Goal: Information Seeking & Learning: Learn about a topic

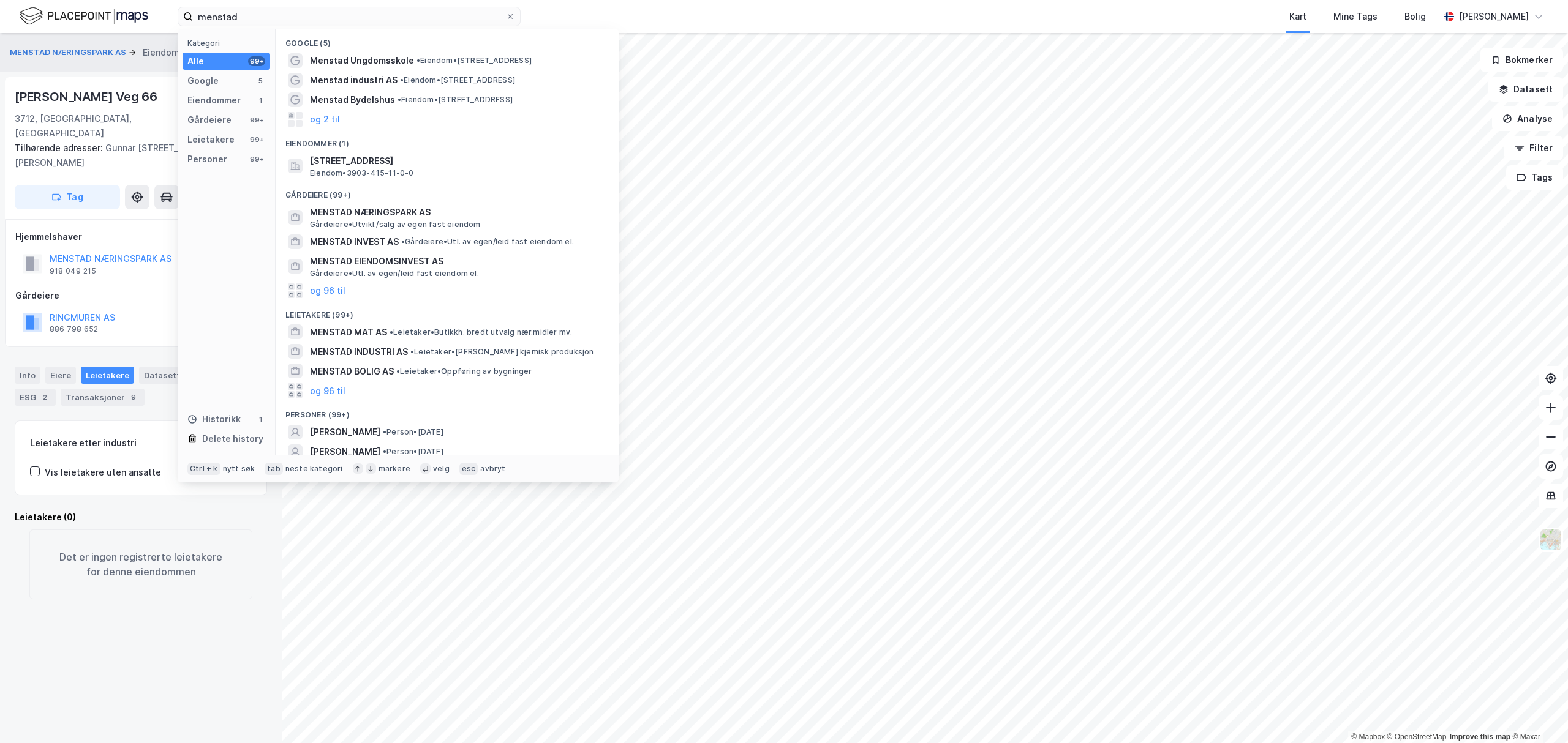
click at [165, 6] on div "menstad Kategori Alle 99+ Google 5 Eiendommer 1 Gårdeiere 99+ Leietakere 99+ Pe…" at bounding box center [784, 16] width 1568 height 33
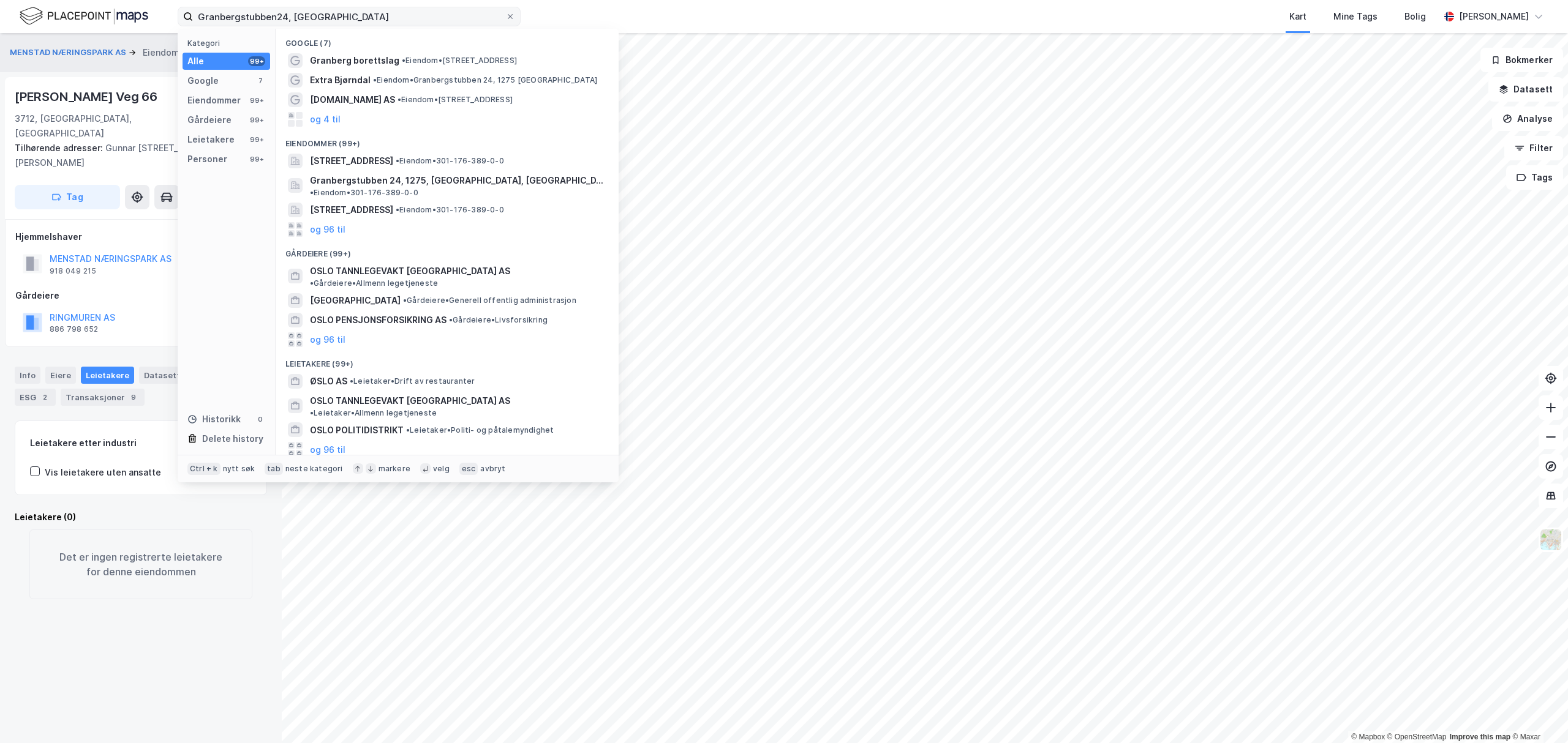
click at [276, 13] on input "Granbergstubben24, [GEOGRAPHIC_DATA]" at bounding box center [349, 16] width 312 height 18
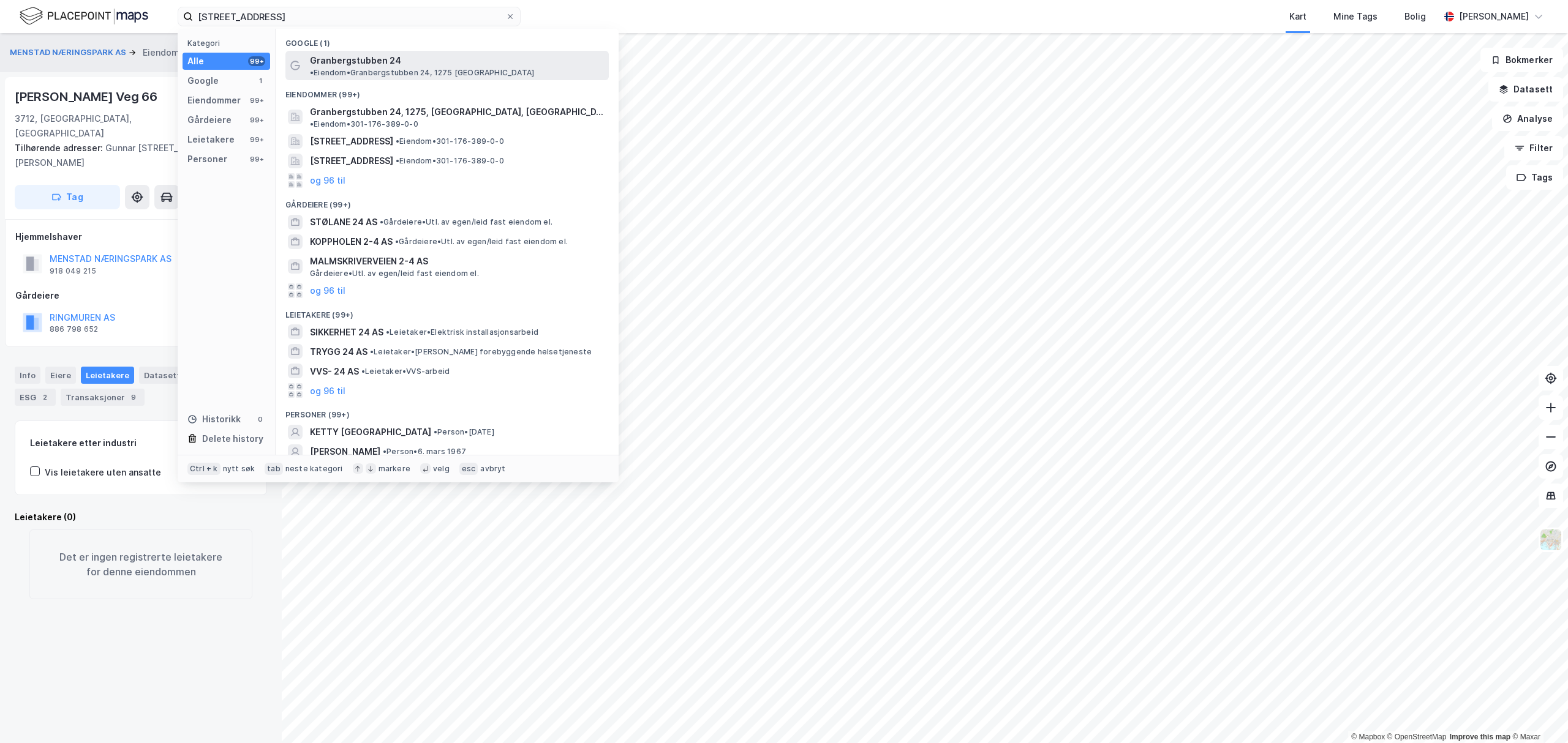
click at [361, 63] on span "Granbergstubben 24" at bounding box center [355, 61] width 91 height 15
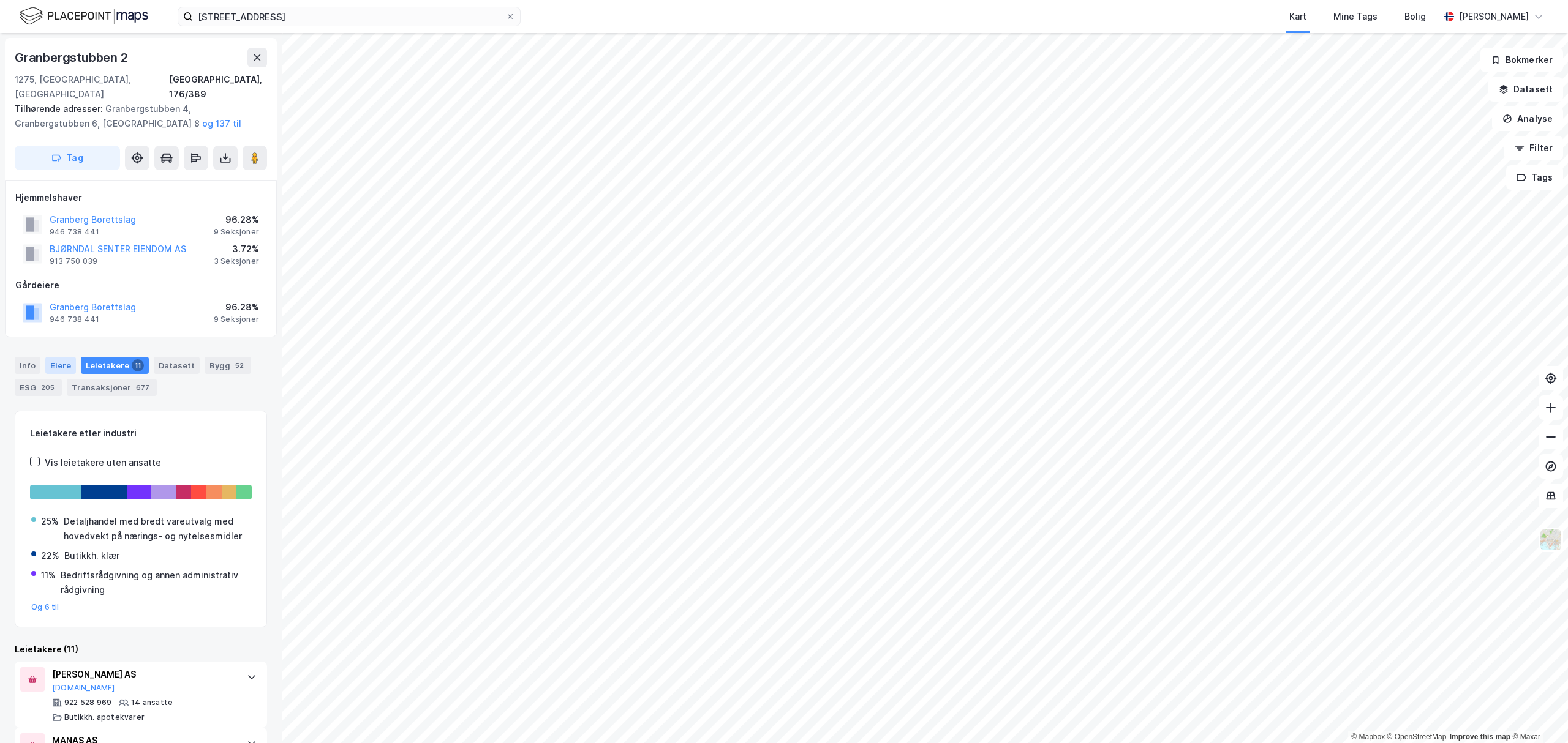
click at [45, 357] on div "Eiere" at bounding box center [60, 365] width 30 height 17
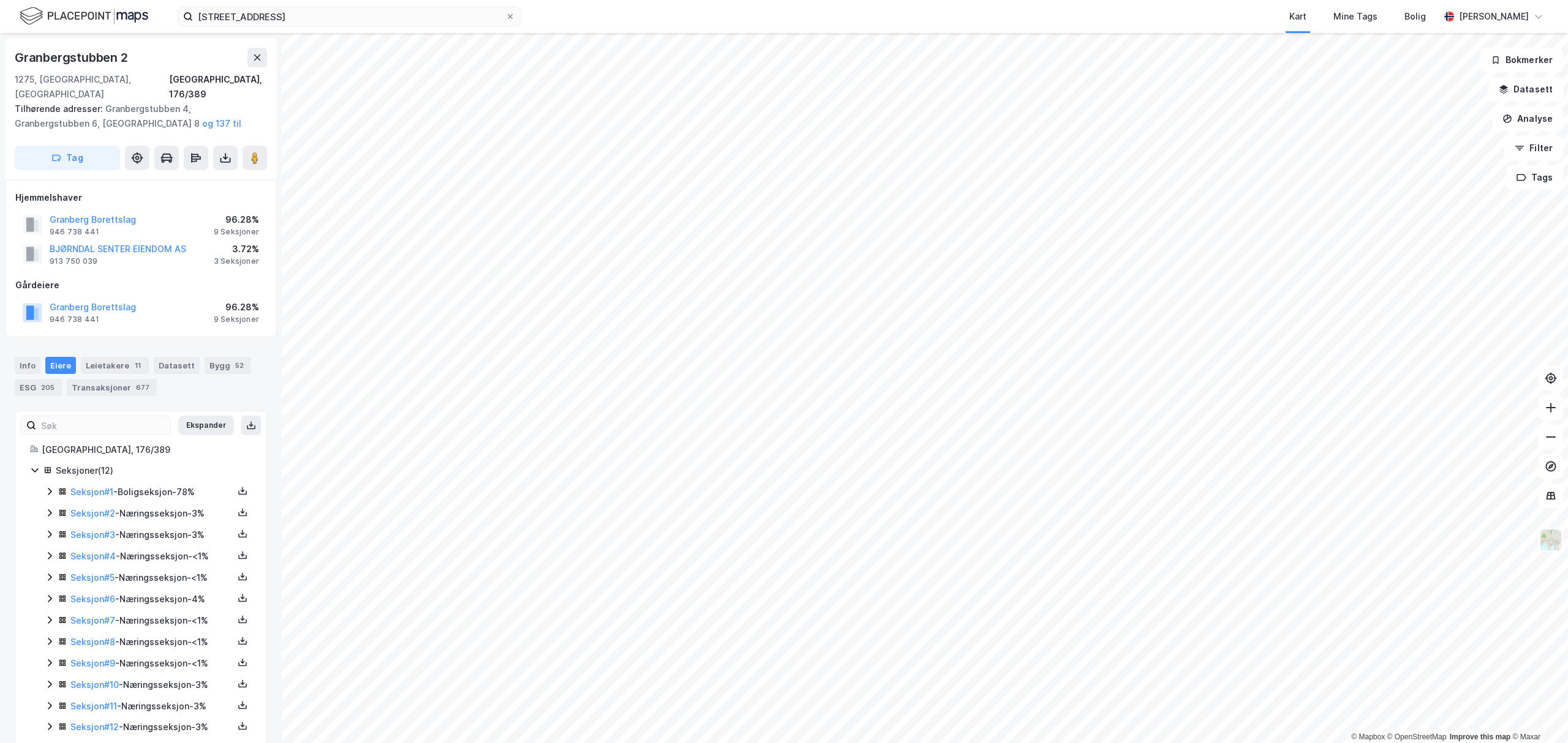
click at [49, 508] on icon at bounding box center [49, 513] width 10 height 10
click at [47, 508] on icon at bounding box center [49, 513] width 10 height 10
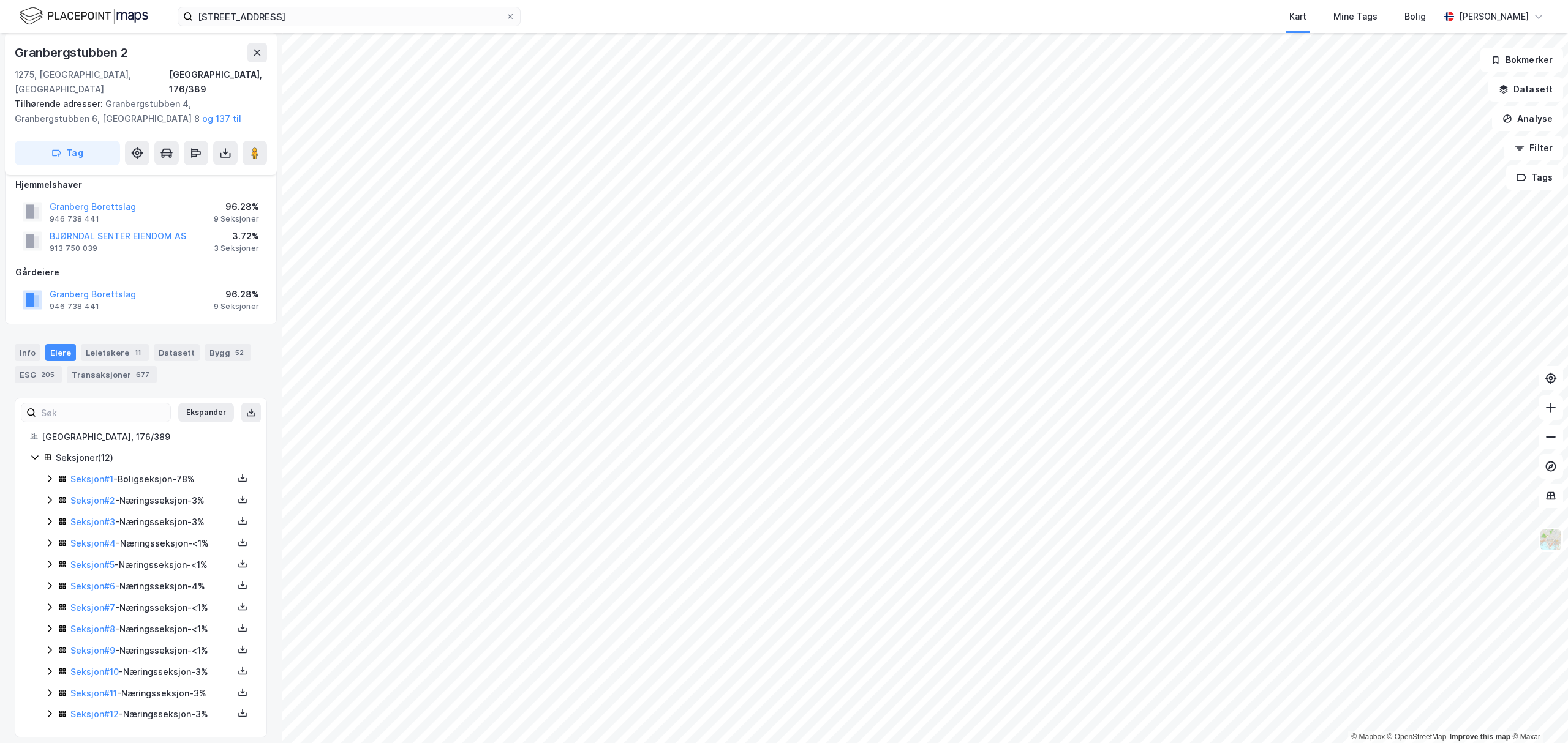
scroll to position [16, 0]
click at [47, 578] on icon at bounding box center [49, 583] width 10 height 10
click at [50, 542] on div "Seksjon # 1 - Boligseksjon - 78% Seksjon # 2 - Næringsseksjon - 3% Seksjon # 3 …" at bounding box center [148, 594] width 207 height 250
click at [48, 556] on icon at bounding box center [49, 561] width 10 height 10
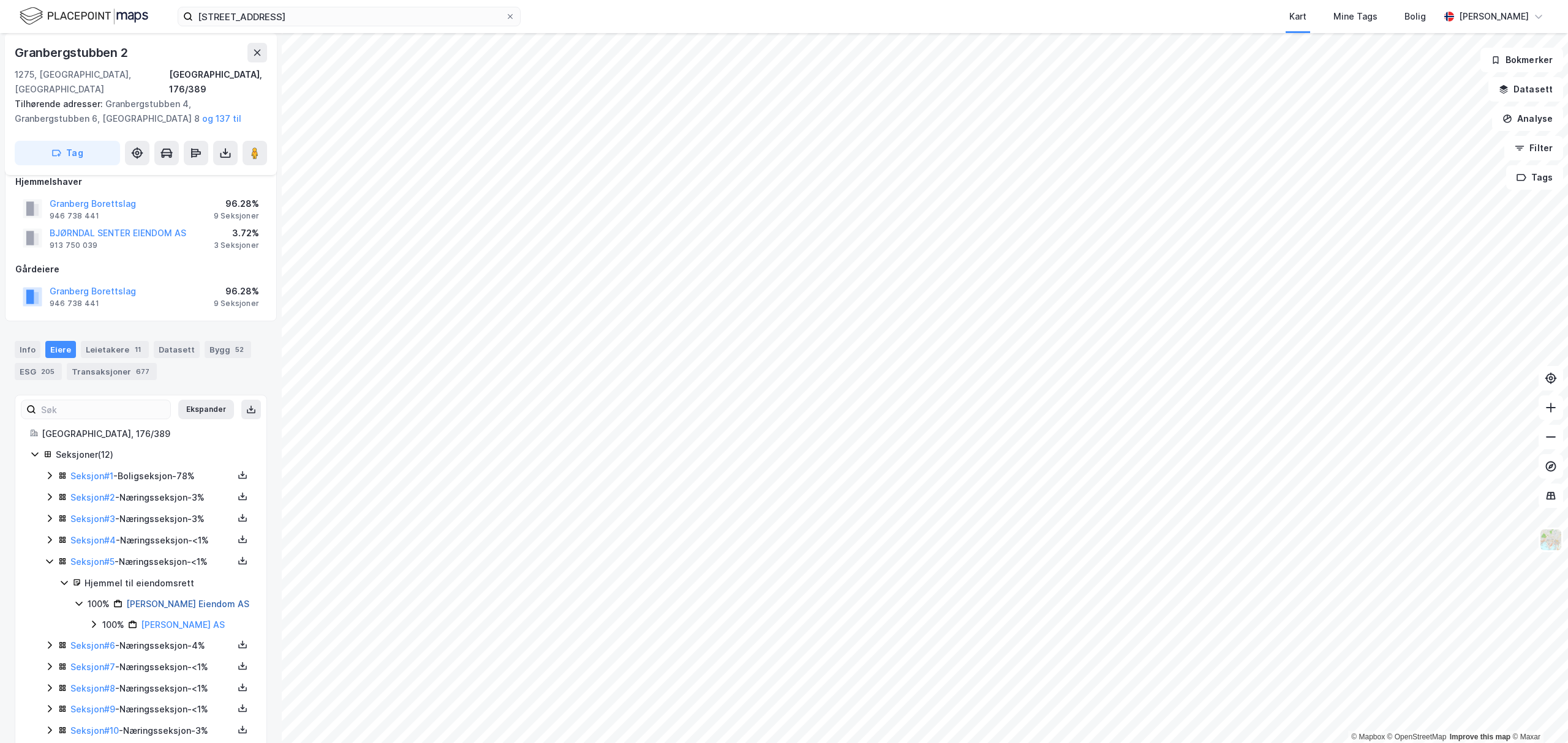
click at [172, 598] on link "[PERSON_NAME] Eiendom AS" at bounding box center [188, 603] width 123 height 11
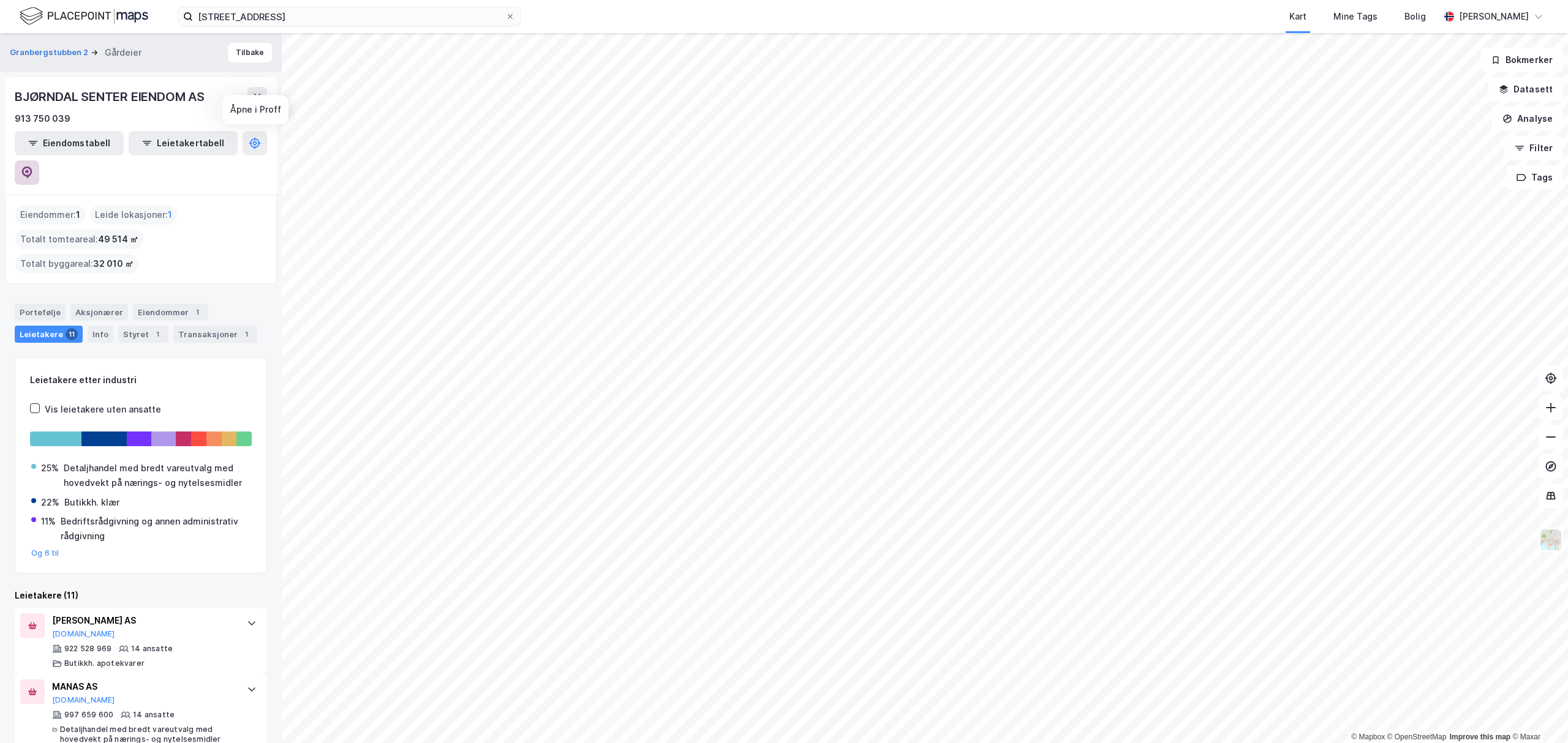
click at [33, 166] on icon at bounding box center [27, 172] width 12 height 12
click at [2, 307] on div "Granbergstubben 2 Gårdeier Tilbake BJØRNDAL SENTER EIENDOM AS 913 750 039 Eiend…" at bounding box center [140, 388] width 281 height 710
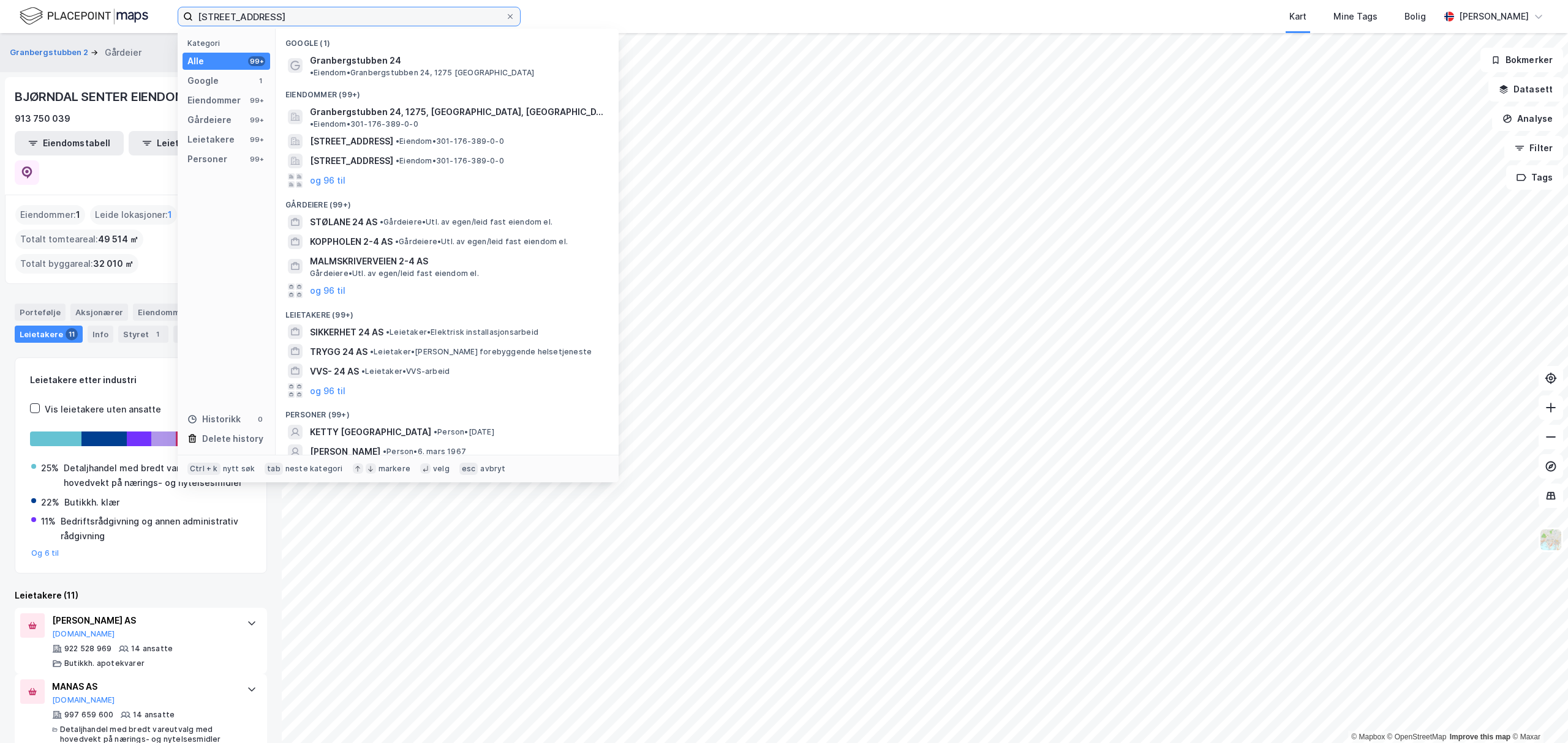
drag, startPoint x: 332, startPoint y: 15, endPoint x: 140, endPoint y: 6, distance: 192.2
click at [142, 6] on div "Granbergstubben 24, [GEOGRAPHIC_DATA] Kategori Alle 99+ Google 1 Eiendommer 99+…" at bounding box center [784, 16] width 1568 height 33
paste input "Høymyrmarka3, Asker"
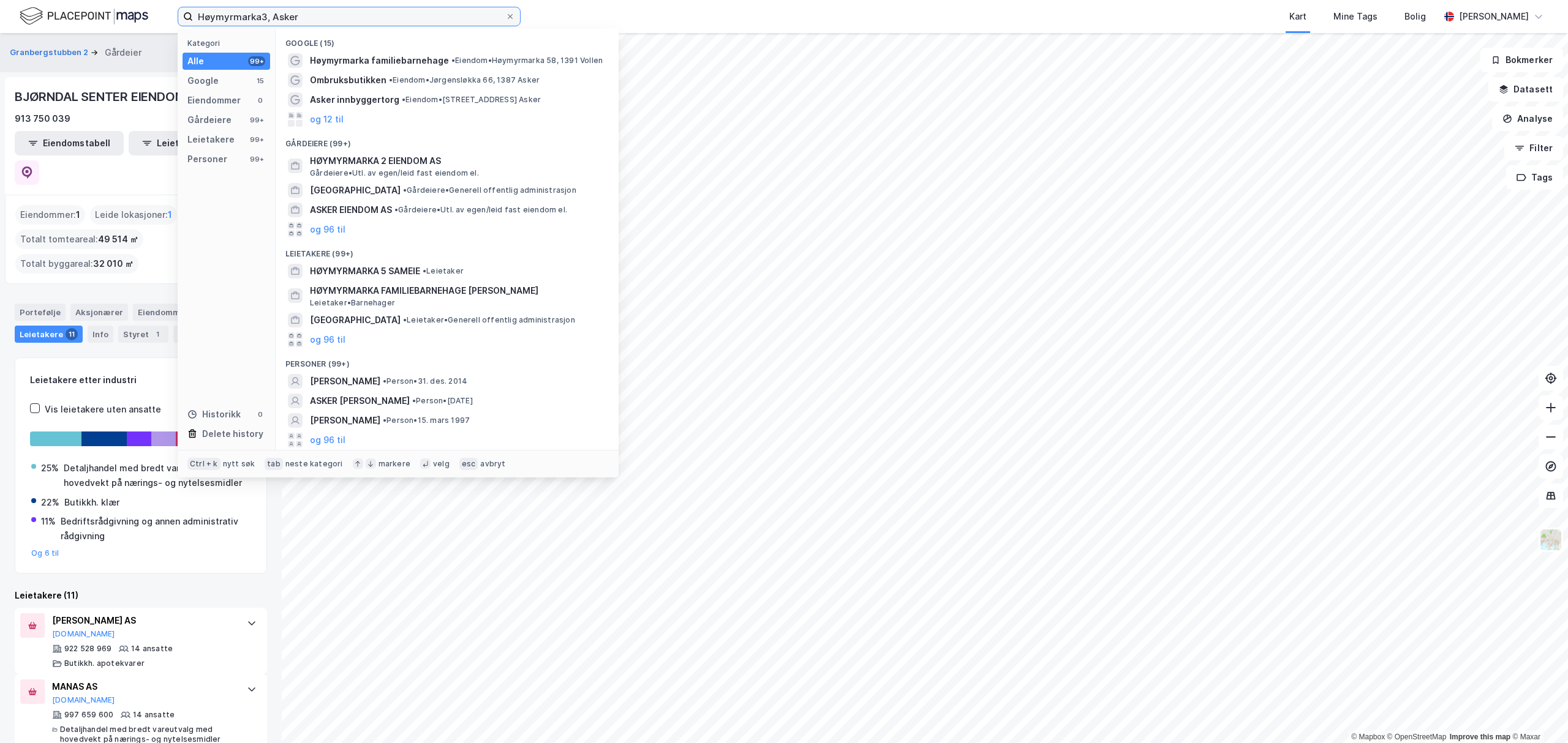
click at [256, 15] on input "Høymyrmarka3, Asker" at bounding box center [349, 16] width 312 height 18
type input "Høymyrmarka 3, Asker"
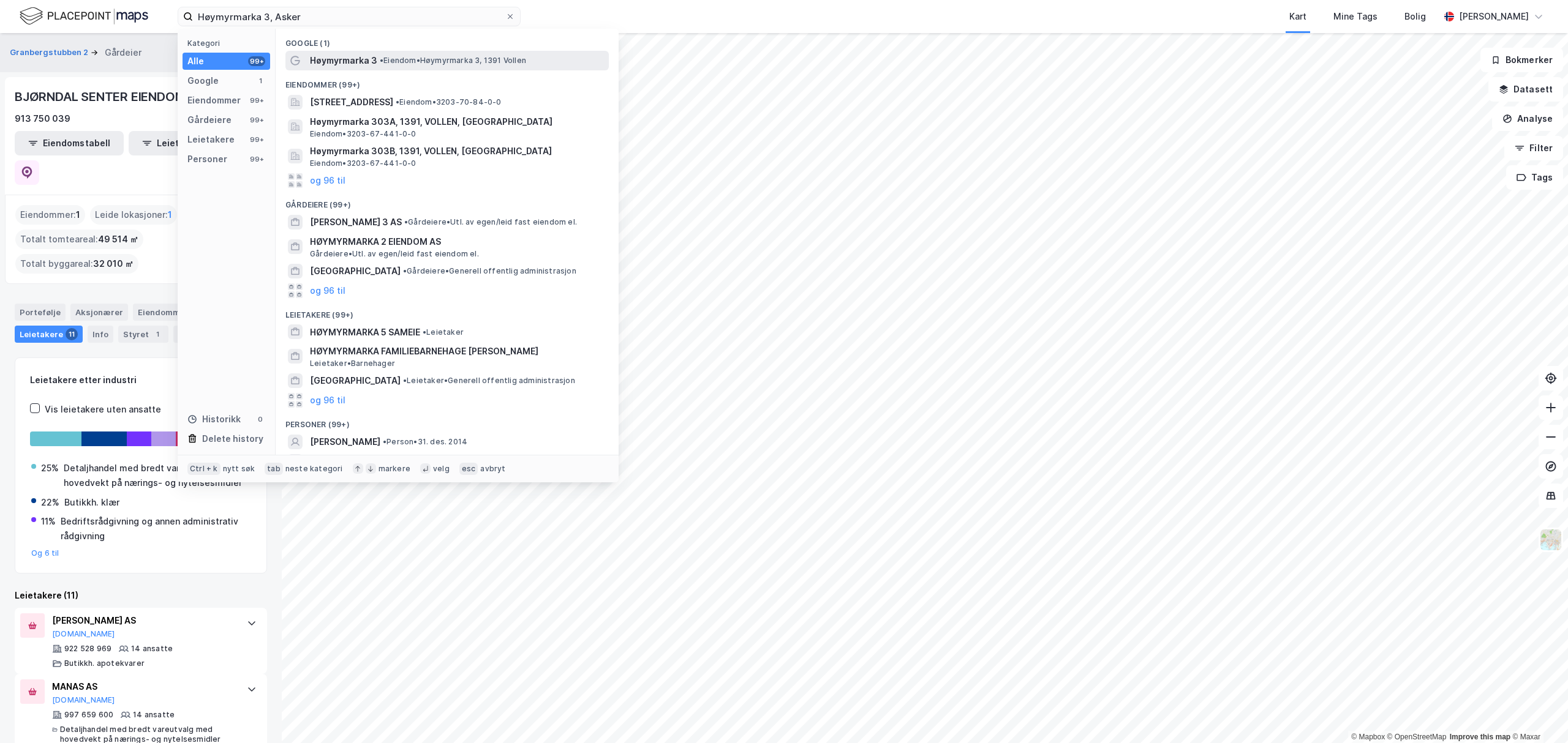
click at [332, 58] on span "Høymyrmarka 3" at bounding box center [344, 61] width 68 height 15
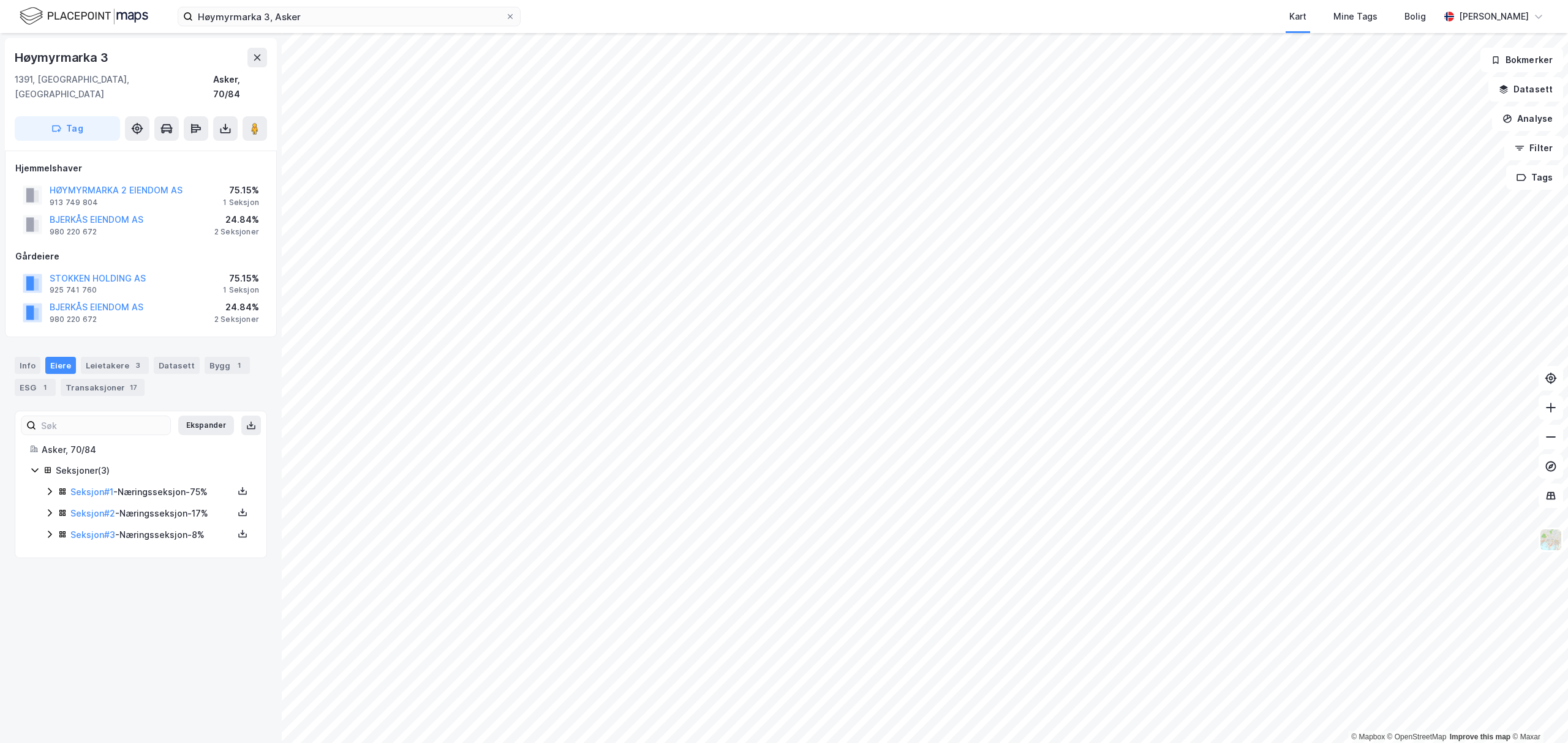
click at [49, 486] on icon at bounding box center [49, 491] width 10 height 10
click at [162, 529] on link "Høymyrmarka 2 Eiendom AS" at bounding box center [186, 534] width 119 height 11
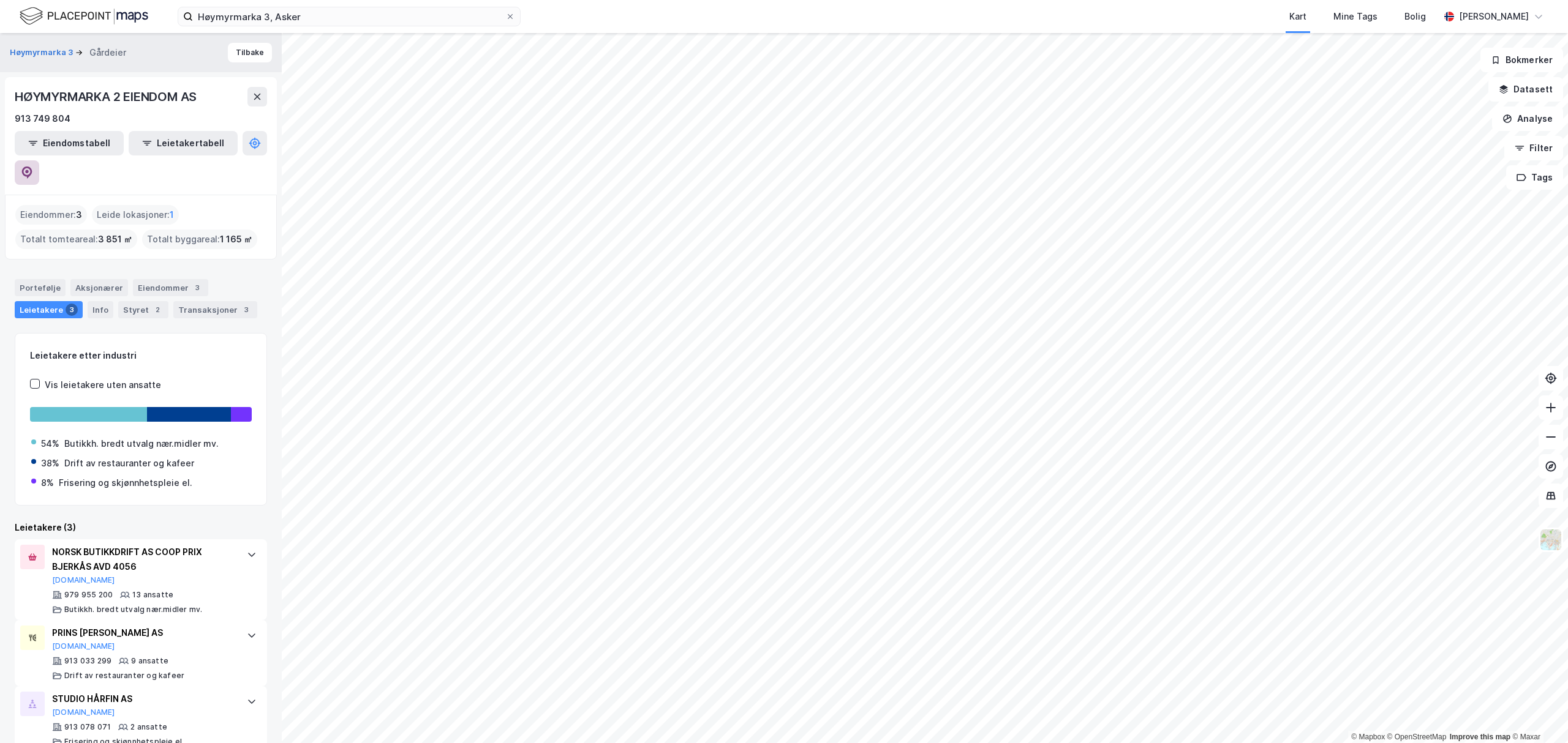
click at [32, 166] on icon at bounding box center [27, 172] width 11 height 12
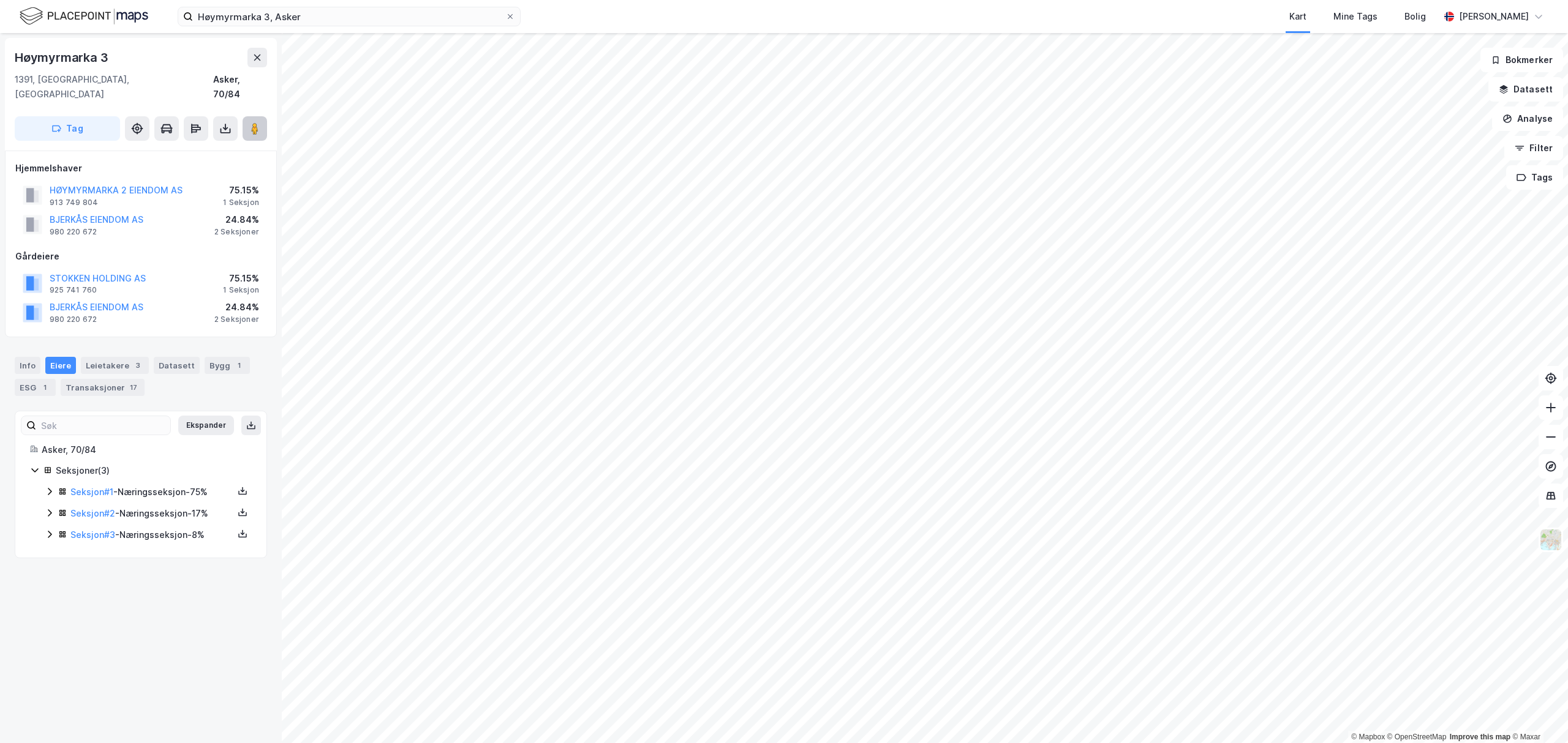
click at [255, 123] on icon at bounding box center [255, 128] width 12 height 12
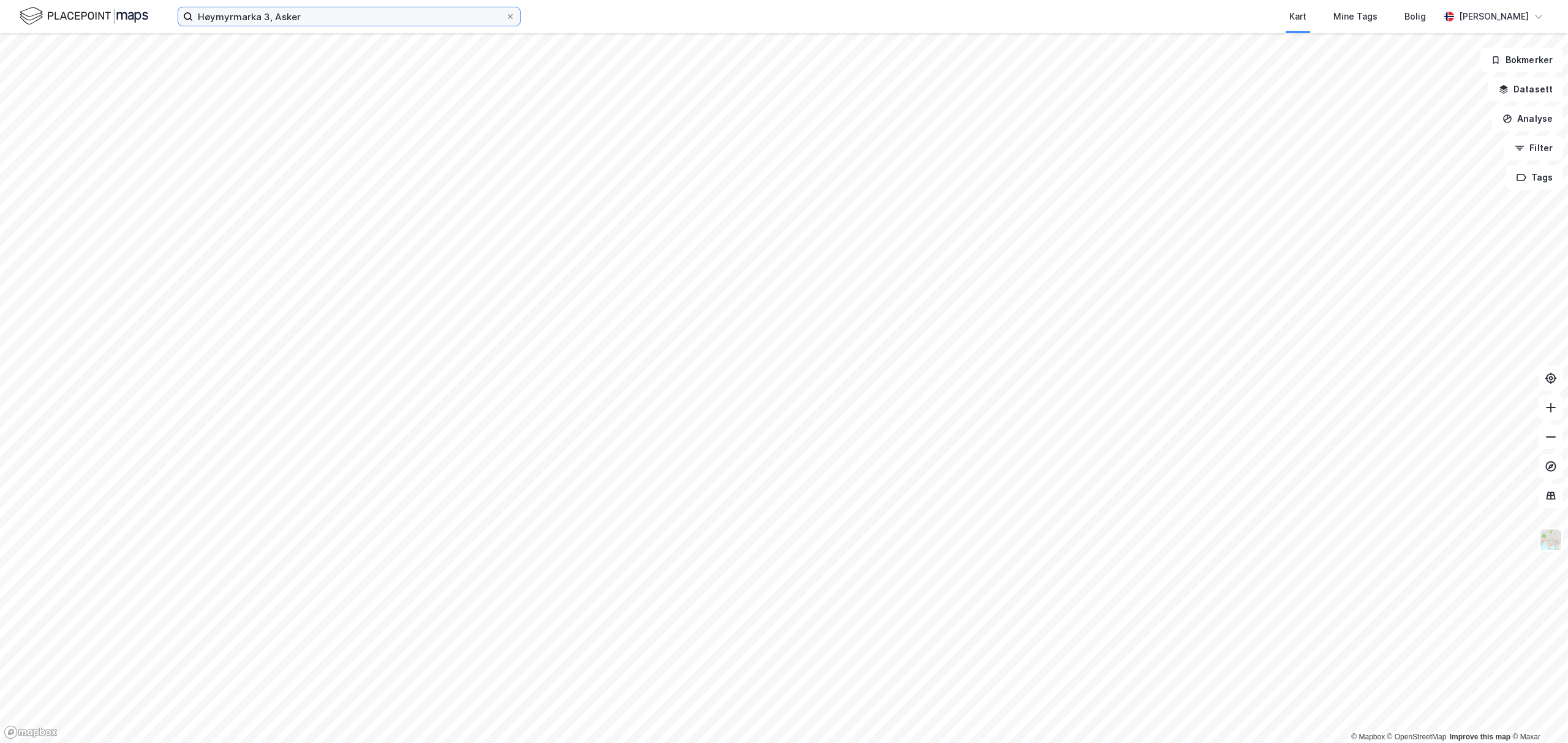
click at [310, 18] on input "Høymyrmarka 3, Asker" at bounding box center [349, 16] width 312 height 18
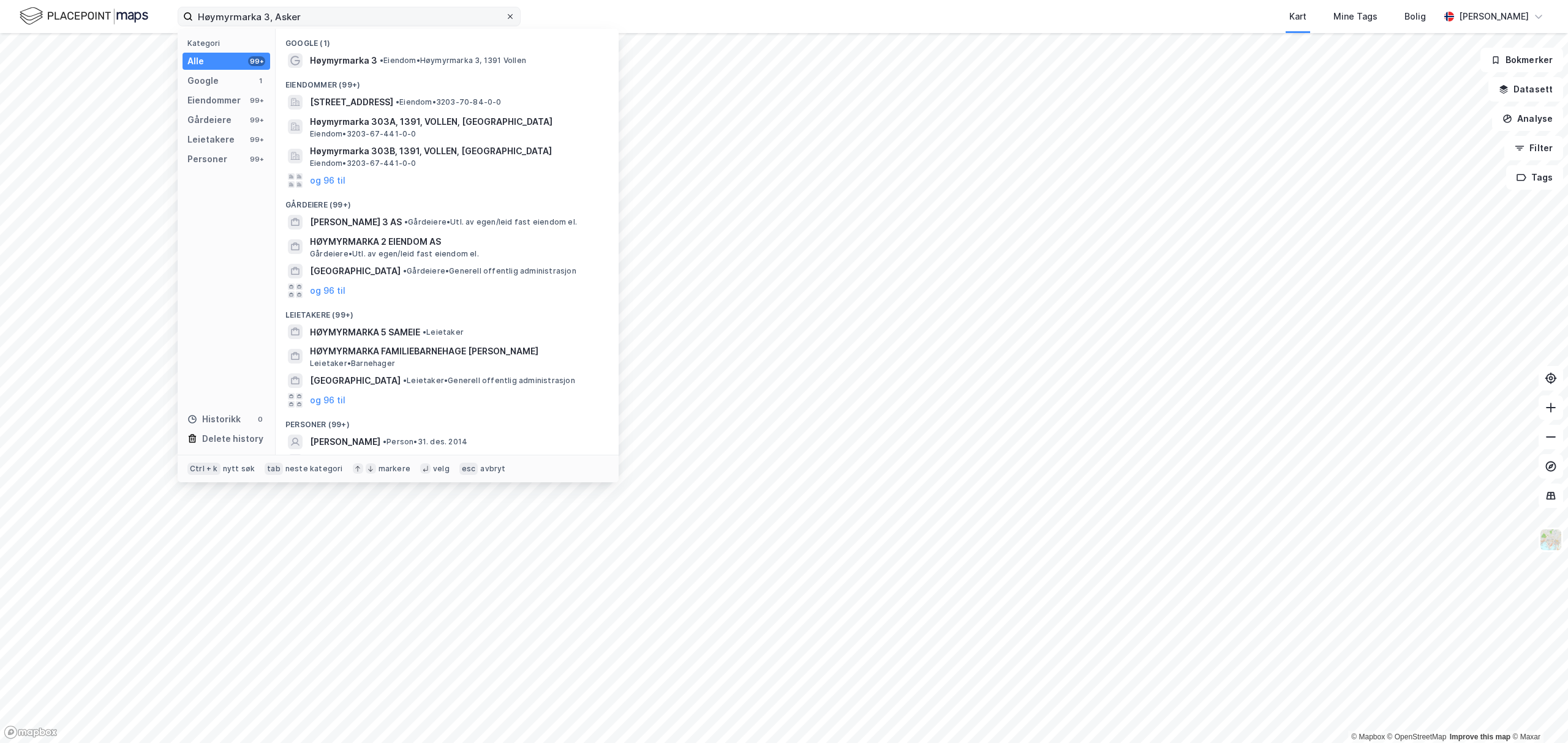
click at [510, 16] on icon at bounding box center [510, 16] width 5 height 5
click at [505, 16] on input "Høymyrmarka 3, Asker" at bounding box center [349, 16] width 312 height 18
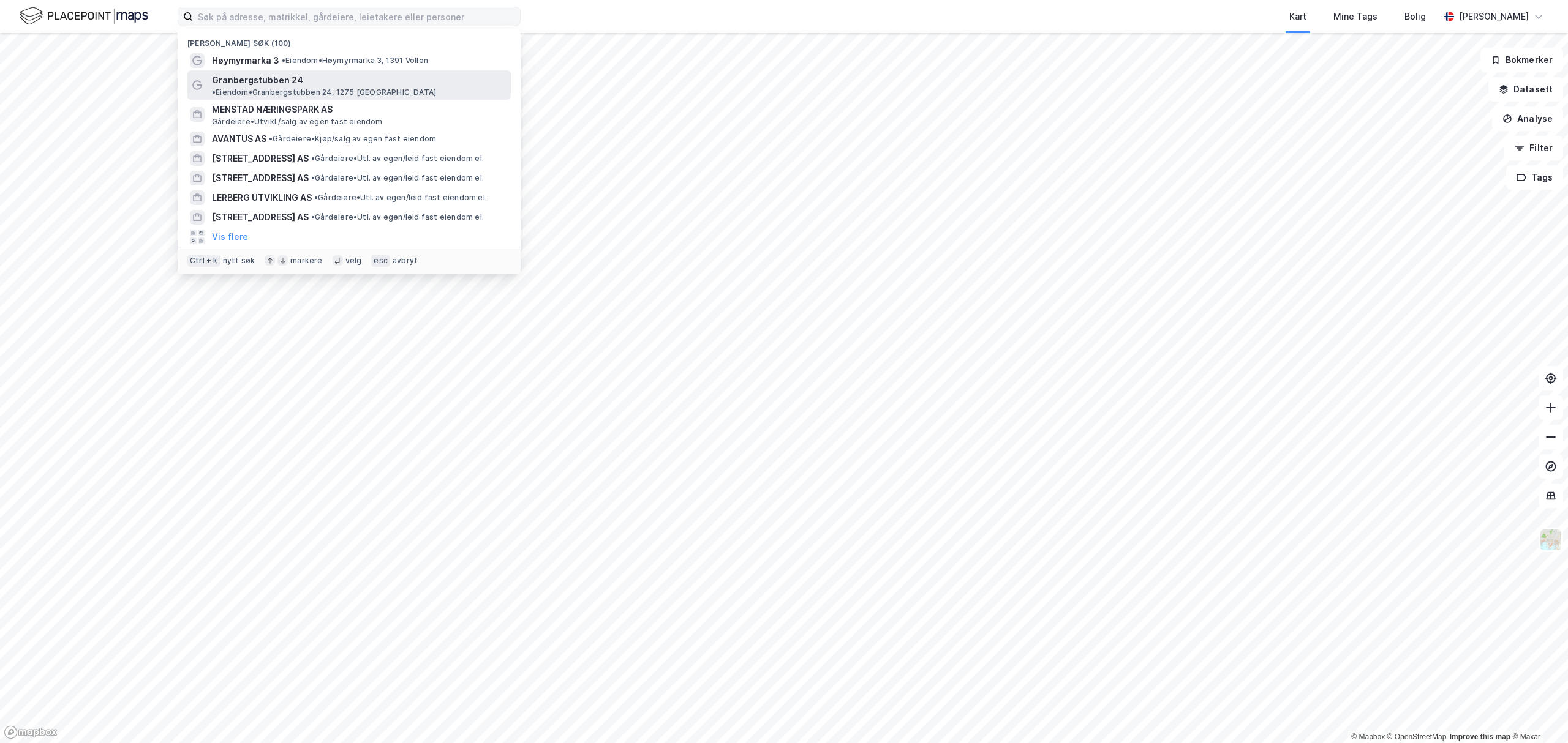
click at [268, 76] on span "Granbergstubben 24" at bounding box center [257, 80] width 91 height 15
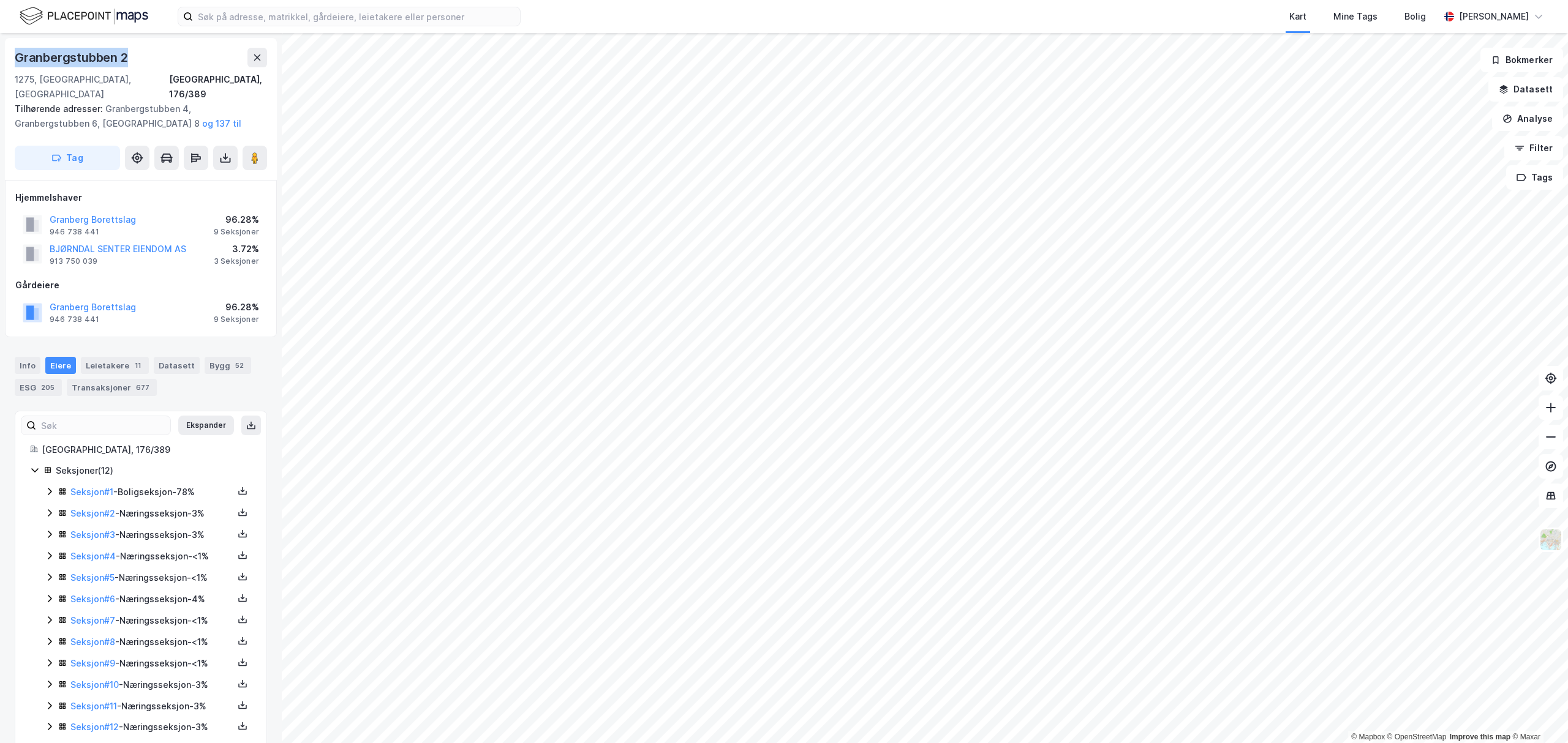
drag, startPoint x: 110, startPoint y: 60, endPoint x: 150, endPoint y: 60, distance: 40.0
click at [150, 60] on div "Granbergstubben 2 1275, [GEOGRAPHIC_DATA], [GEOGRAPHIC_DATA], 176/389 Tilhørend…" at bounding box center [141, 109] width 272 height 142
drag, startPoint x: 6, startPoint y: 429, endPoint x: 12, endPoint y: 407, distance: 22.8
click at [6, 429] on div "[GEOGRAPHIC_DATA], 176/389 Tilhørende adresser: [GEOGRAPHIC_DATA] 4, [GEOGRAPHI…" at bounding box center [140, 388] width 281 height 710
click at [492, 11] on input at bounding box center [357, 16] width 327 height 18
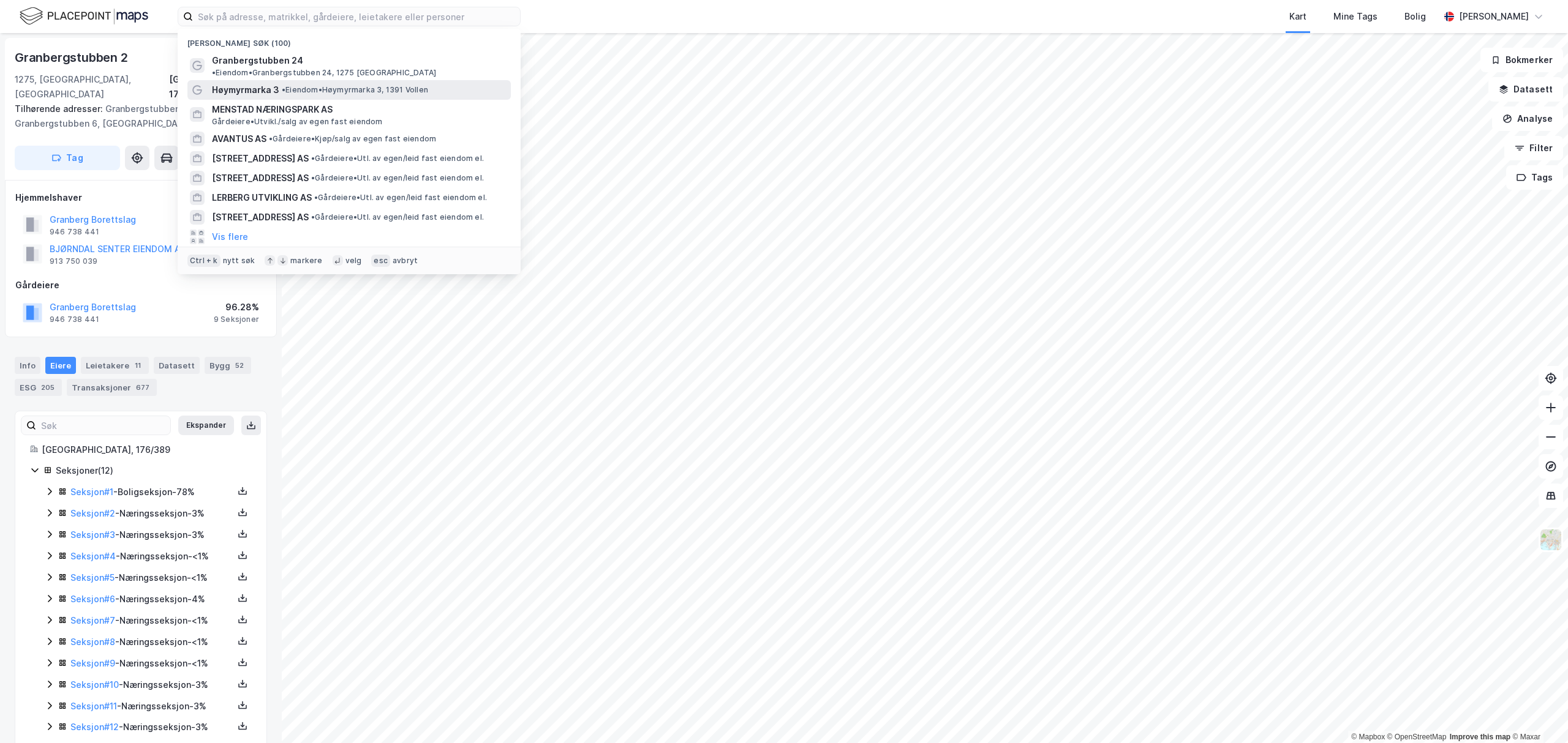
click at [258, 82] on span "Høymyrmarka 3" at bounding box center [245, 90] width 68 height 15
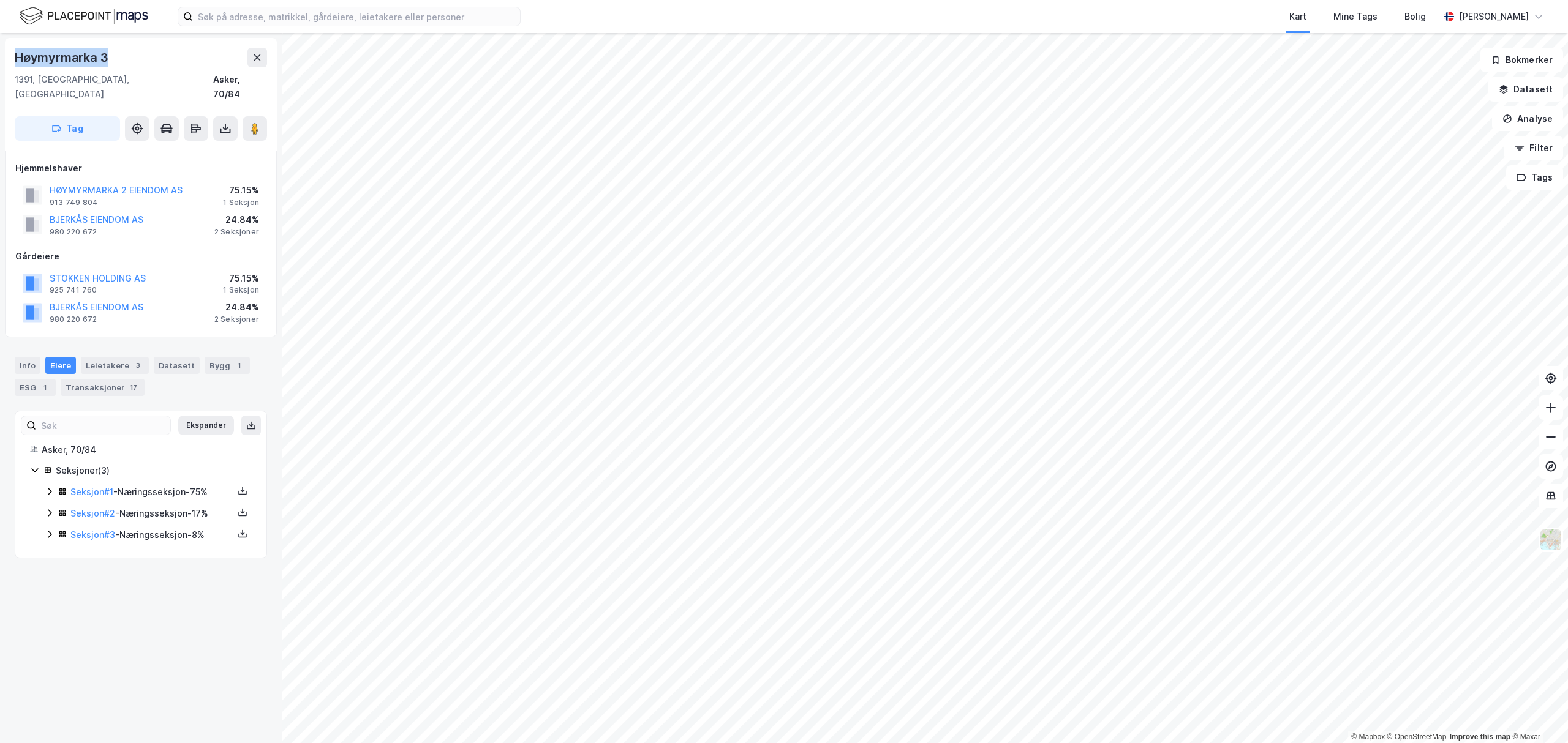
drag, startPoint x: 11, startPoint y: 53, endPoint x: 111, endPoint y: 58, distance: 100.1
click at [111, 58] on div "Høymyrmarka 3 1391, [GEOGRAPHIC_DATA], Akershus Asker, 70/84 Tag" at bounding box center [141, 94] width 272 height 113
copy div "Høymyrmarka 3"
drag, startPoint x: 96, startPoint y: 643, endPoint x: 128, endPoint y: 137, distance: 507.0
click at [92, 648] on div "Høymyrmarka 3 1391, [GEOGRAPHIC_DATA], Akershus Asker, 70/84 Tag Hjemmelshaver …" at bounding box center [140, 388] width 281 height 710
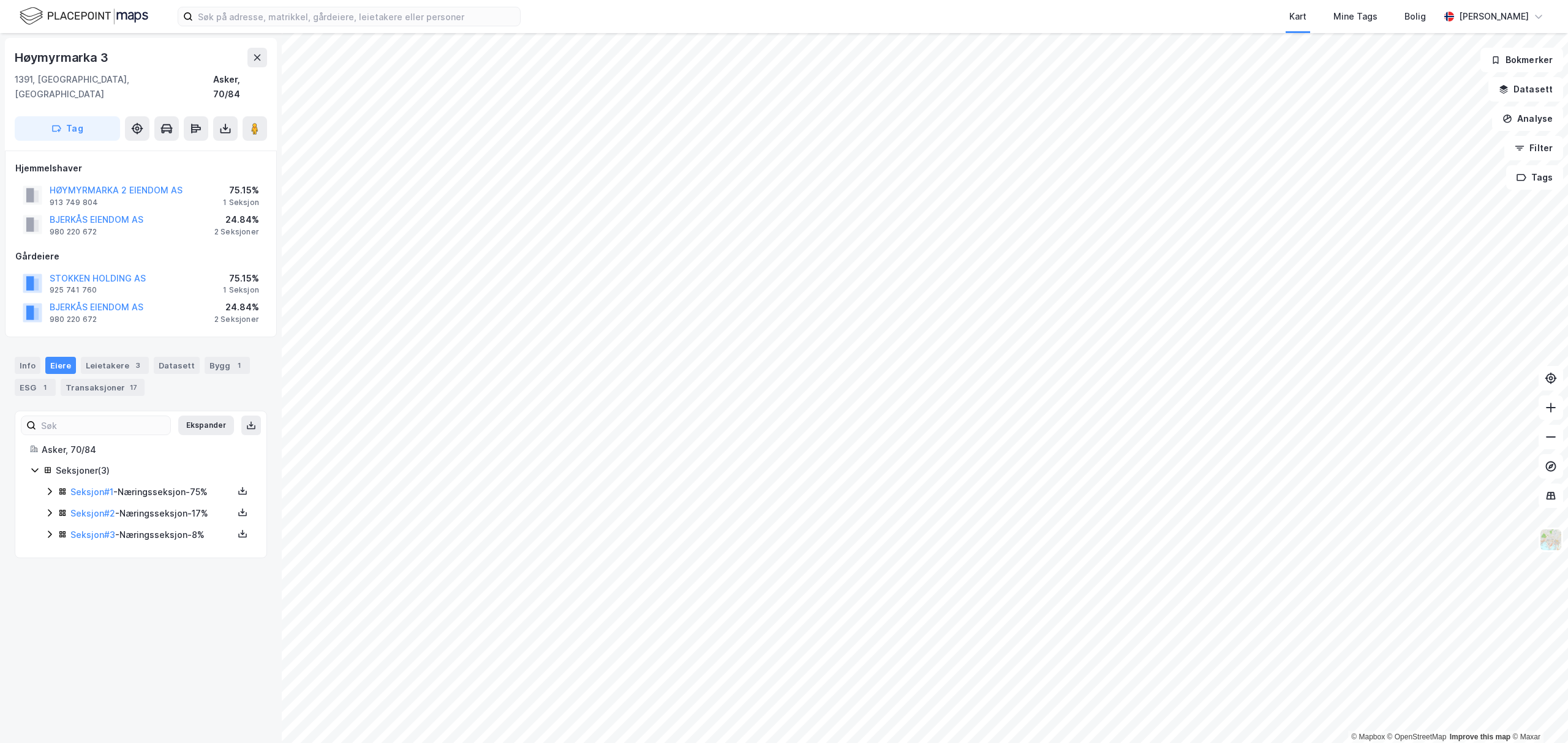
click at [95, 666] on div "Høymyrmarka 3 1391, [GEOGRAPHIC_DATA], Akershus Asker, 70/84 Tag Hjemmelshaver …" at bounding box center [140, 388] width 281 height 710
click at [113, 379] on div "Transaksjoner 17" at bounding box center [102, 388] width 84 height 17
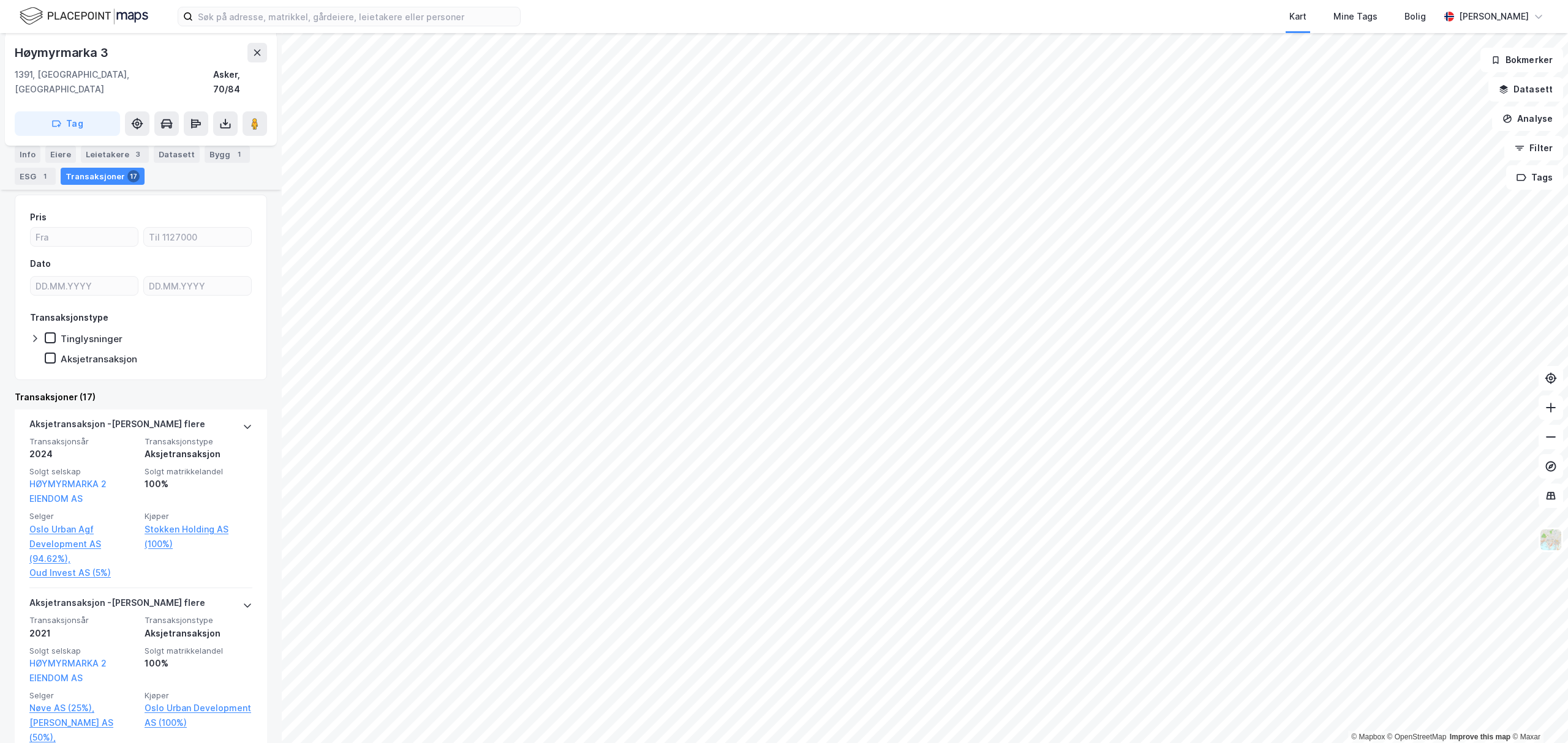
scroll to position [245, 0]
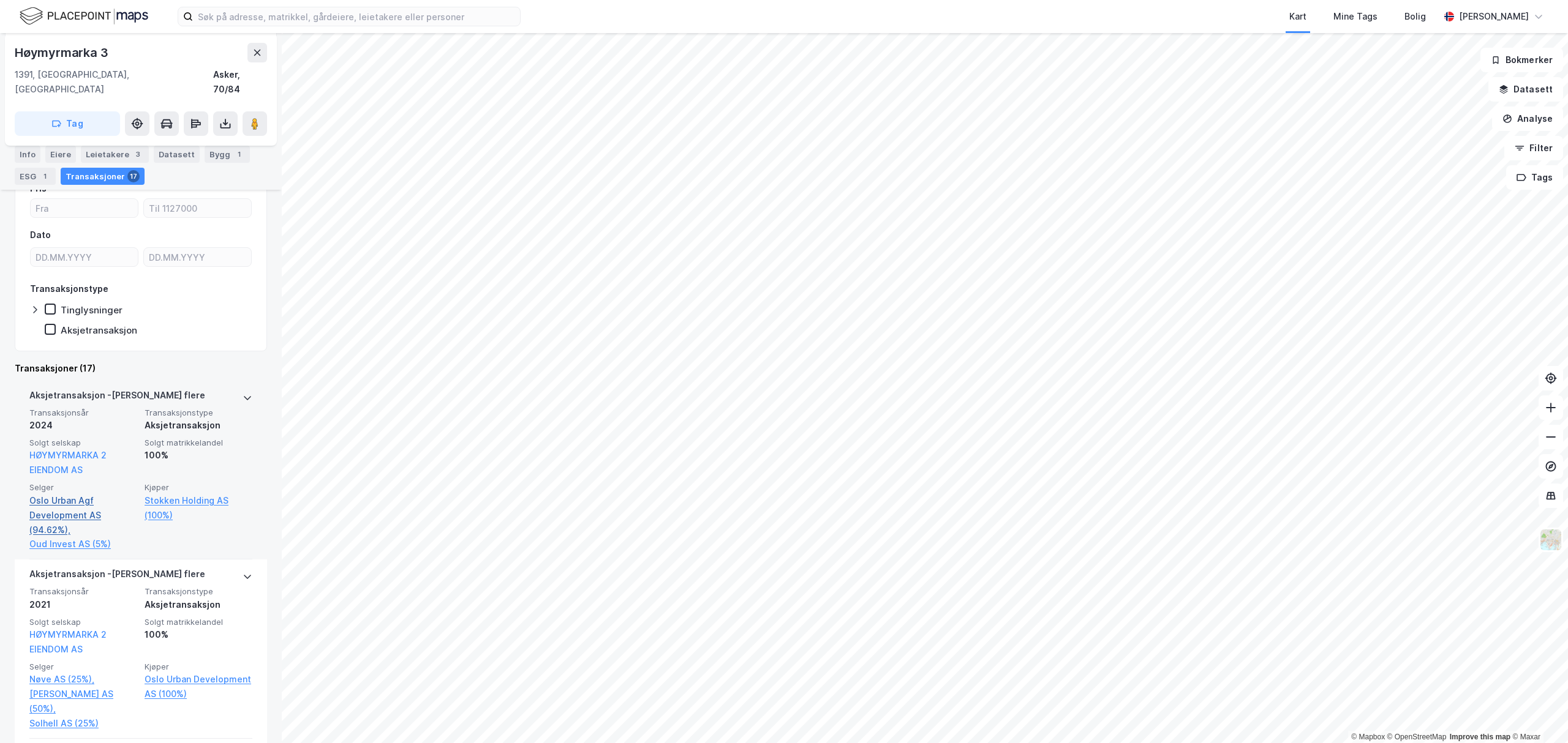
click at [71, 503] on link "Oslo Urban Agf Development AS (94.62%)," at bounding box center [83, 515] width 108 height 44
